Goal: Find contact information

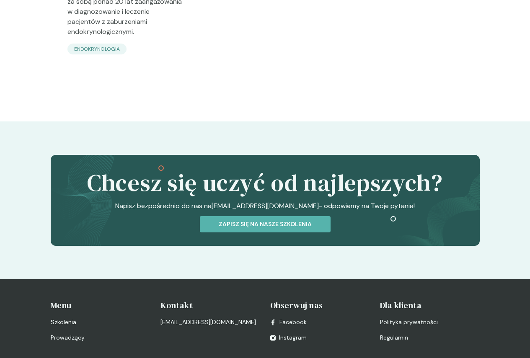
scroll to position [3097, 0]
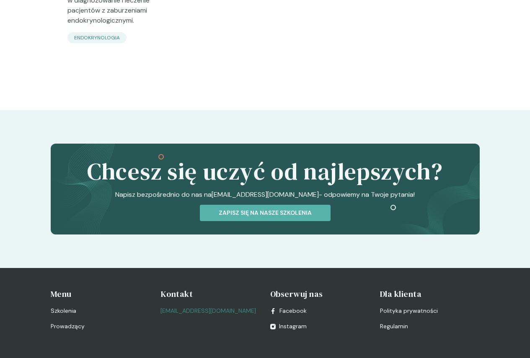
click at [256, 307] on link "[EMAIL_ADDRESS][DOMAIN_NAME]" at bounding box center [208, 311] width 96 height 9
drag, startPoint x: 288, startPoint y: 240, endPoint x: 272, endPoint y: 246, distance: 17.9
click at [260, 288] on div "Kontakt szkolenia@vetlisek.pl" at bounding box center [210, 309] width 100 height 43
drag, startPoint x: 257, startPoint y: 238, endPoint x: 312, endPoint y: 254, distance: 57.0
click at [310, 288] on div "Oferujemy wyjątkowe szkolenia weterynaryjne dla lekarzy weterynarii oraz techni…" at bounding box center [265, 309] width 429 height 43
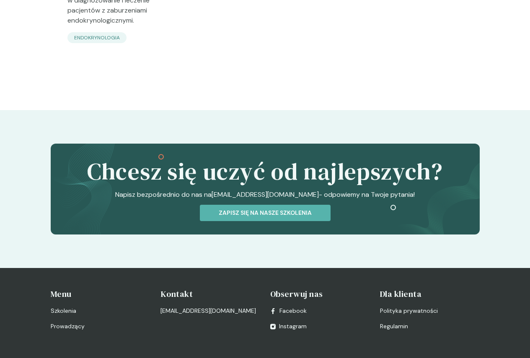
drag, startPoint x: 313, startPoint y: 256, endPoint x: 319, endPoint y: 246, distance: 12.1
click at [260, 288] on div "Kontakt szkolenia@vetlisek.pl" at bounding box center [210, 309] width 100 height 43
drag, startPoint x: 327, startPoint y: 238, endPoint x: 271, endPoint y: 241, distance: 56.3
click at [264, 288] on div "Oferujemy wyjątkowe szkolenia weterynaryjne dla lekarzy weterynarii oraz techni…" at bounding box center [265, 309] width 429 height 43
copy link "[EMAIL_ADDRESS][DOMAIN_NAME]"
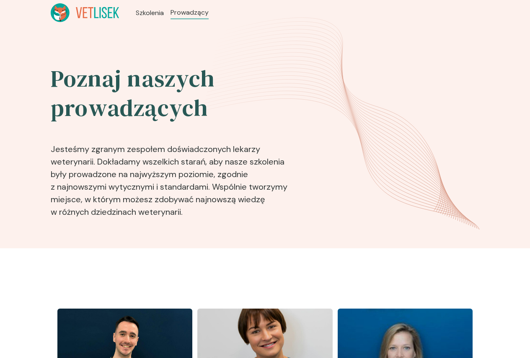
scroll to position [3097, 0]
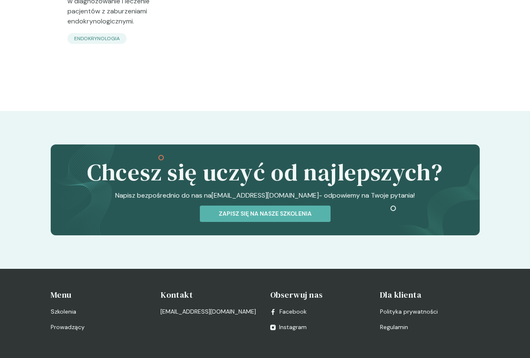
scroll to position [3097, 0]
